Goal: Check status: Check status

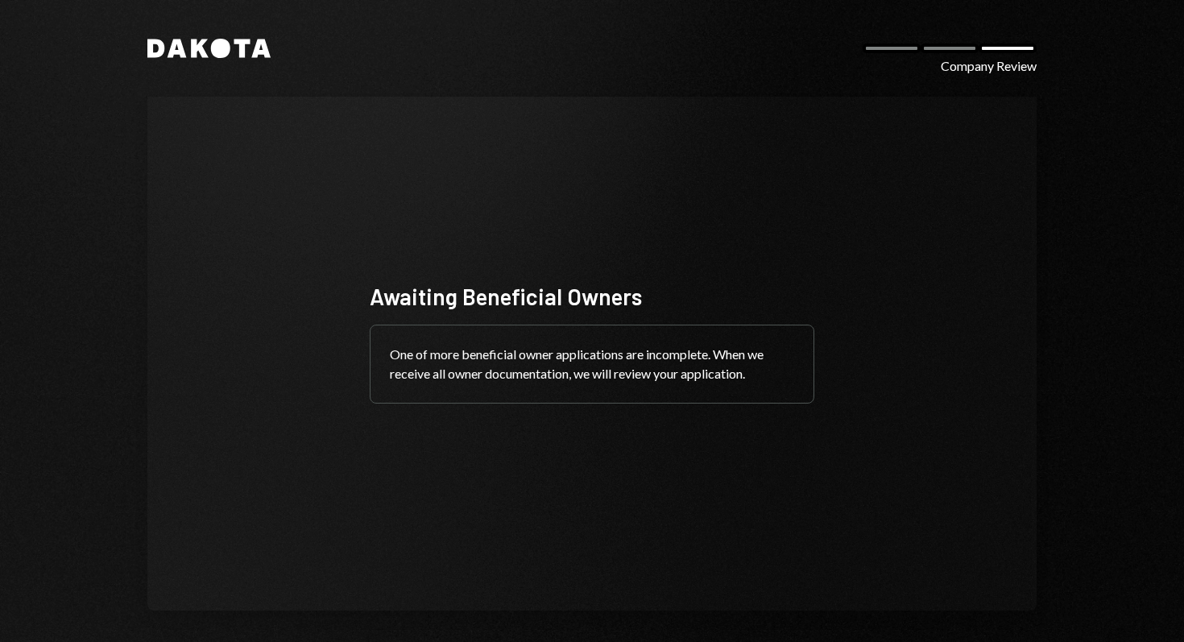
click at [711, 219] on div "Awaiting Beneficial Owners One of more beneficial owner applications are incomp…" at bounding box center [591, 354] width 483 height 275
click at [897, 55] on div "Dakota Company Review" at bounding box center [591, 48] width 889 height 19
click at [903, 50] on div at bounding box center [892, 49] width 58 height 10
drag, startPoint x: 930, startPoint y: 53, endPoint x: 985, endPoint y: 57, distance: 55.7
click at [935, 54] on div "Dakota Company Review" at bounding box center [591, 48] width 889 height 19
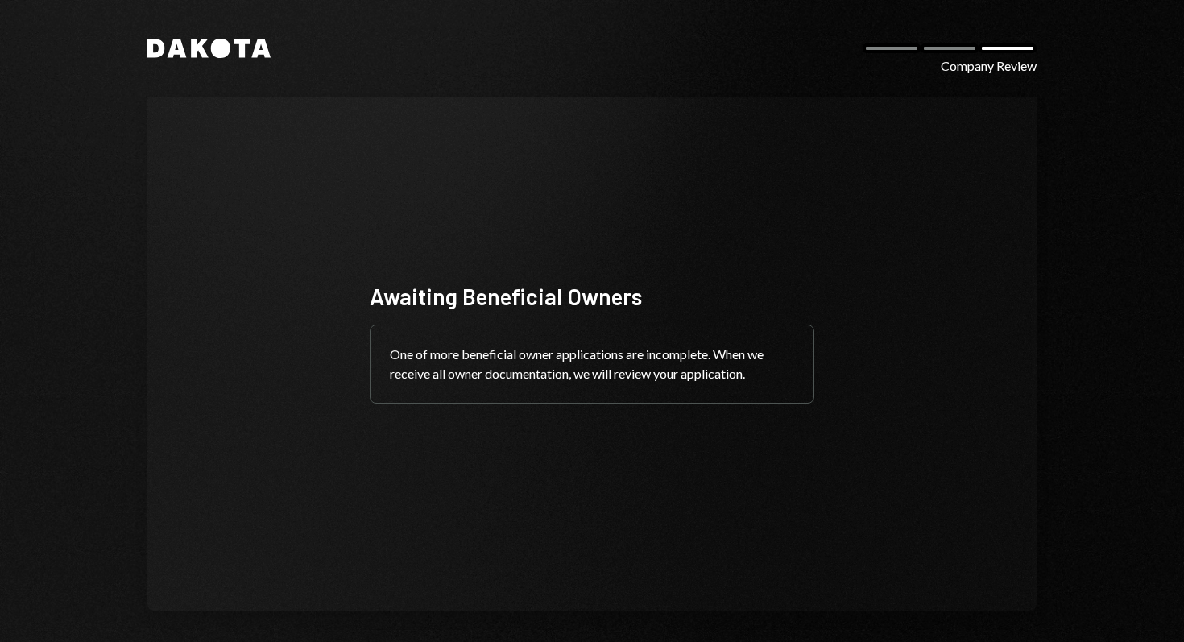
click at [1000, 60] on div "Company Review" at bounding box center [989, 65] width 96 height 19
drag, startPoint x: 873, startPoint y: 48, endPoint x: 906, endPoint y: 49, distance: 33.1
click at [879, 48] on div at bounding box center [892, 49] width 58 height 10
click at [939, 49] on div at bounding box center [950, 49] width 58 height 10
click at [765, 198] on div "Awaiting Beneficial Owners One of more beneficial owner applications are incomp…" at bounding box center [591, 354] width 889 height 514
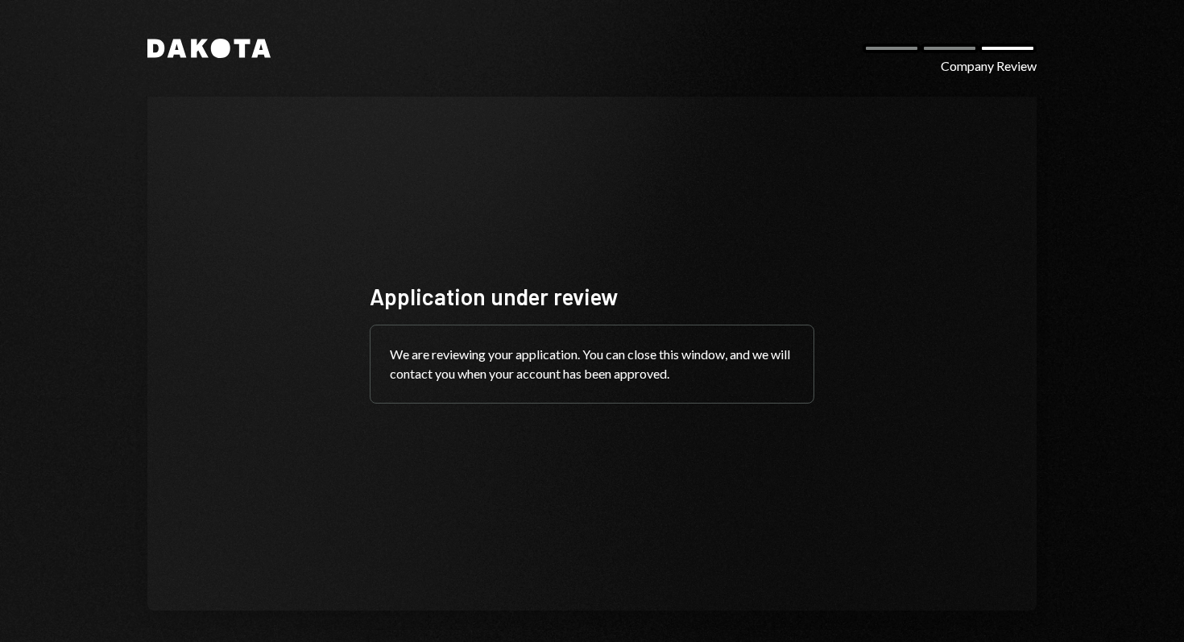
click at [693, 253] on div "Application under review We are reviewing your application. You can close this …" at bounding box center [591, 354] width 483 height 275
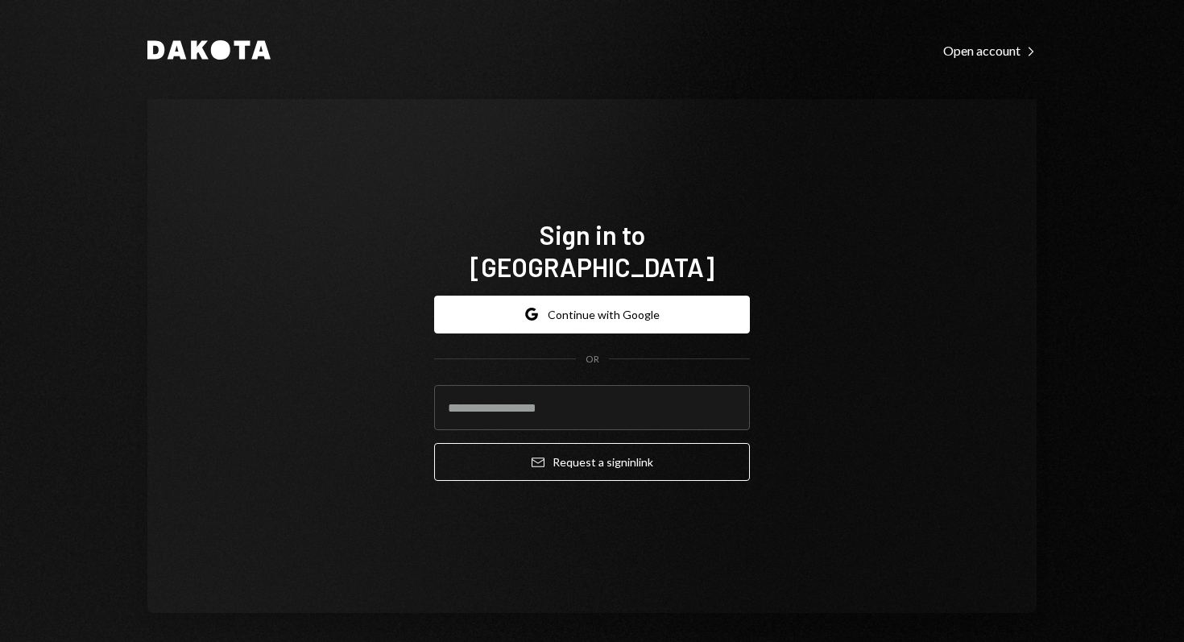
type input "**********"
